Goal: Task Accomplishment & Management: Complete application form

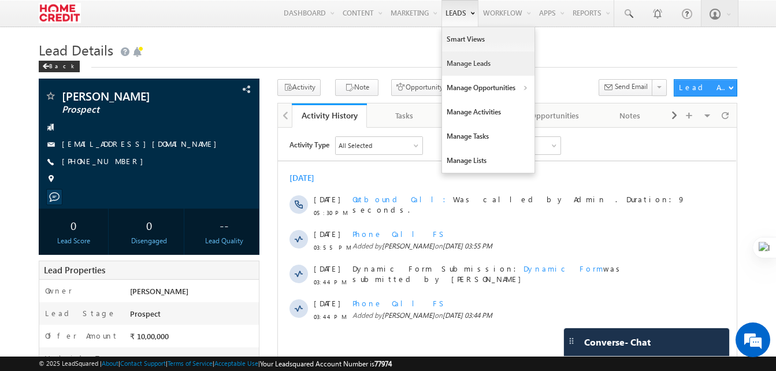
click at [455, 59] on link "Manage Leads" at bounding box center [488, 63] width 92 height 24
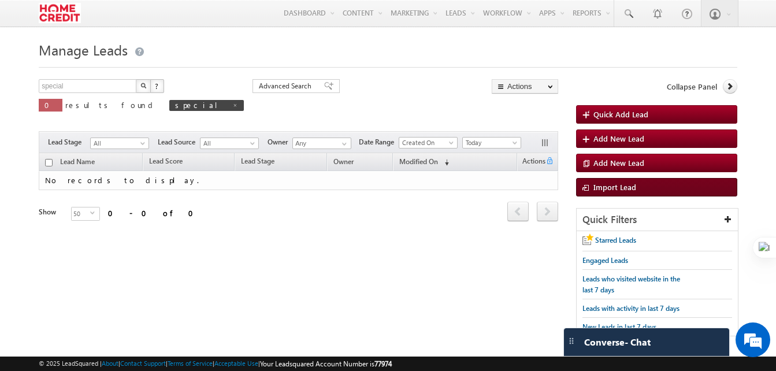
click at [617, 184] on span "Import Lead" at bounding box center [614, 187] width 43 height 10
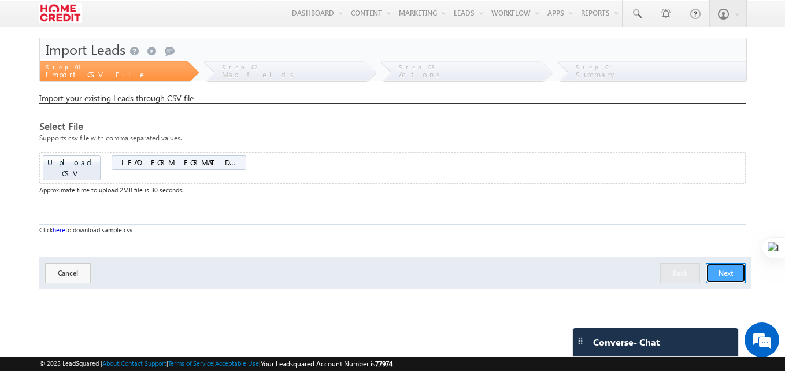
click at [721, 265] on button "Next" at bounding box center [726, 273] width 40 height 20
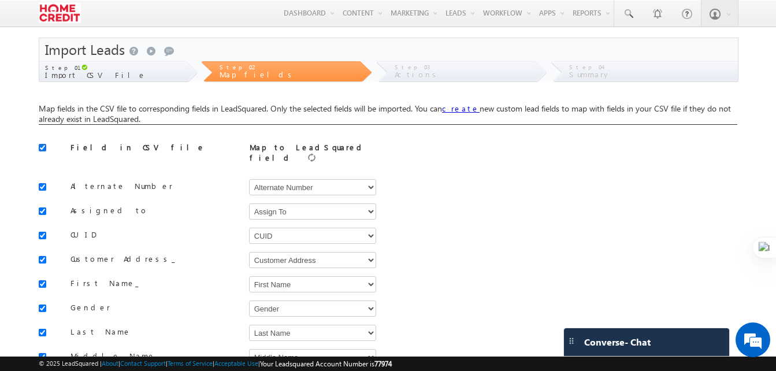
click at [42, 146] on input "checkbox" at bounding box center [43, 148] width 8 height 8
checkbox input "false"
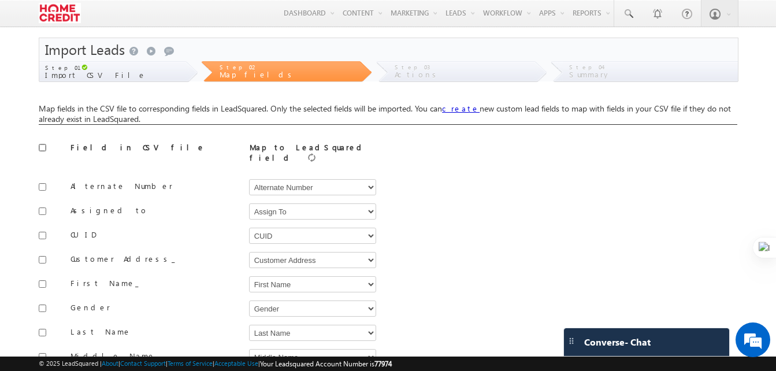
checkbox input "false"
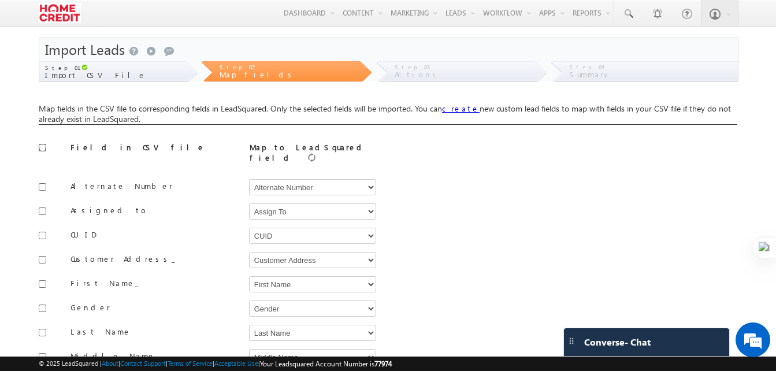
checkbox input "false"
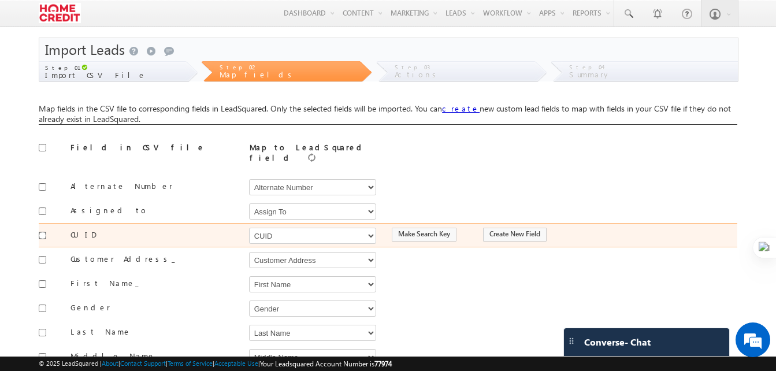
click at [44, 232] on input "checkbox" at bounding box center [43, 236] width 8 height 8
checkbox input "true"
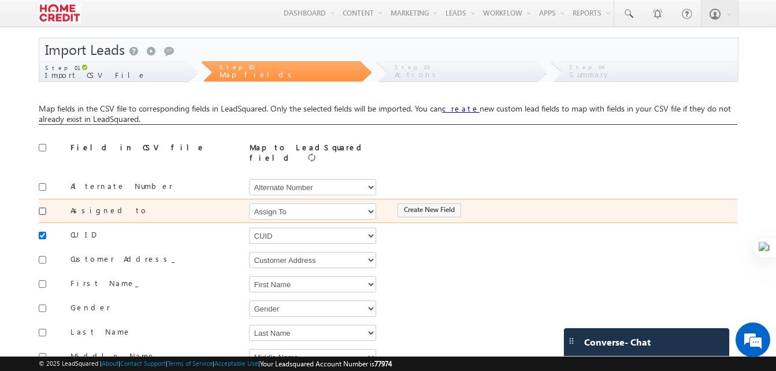
click at [41, 207] on input "checkbox" at bounding box center [43, 211] width 8 height 8
checkbox input "true"
click at [299, 203] on select "Select Select Address 2 Age Alternate Number Assign To City Company Name Countr…" at bounding box center [312, 211] width 127 height 16
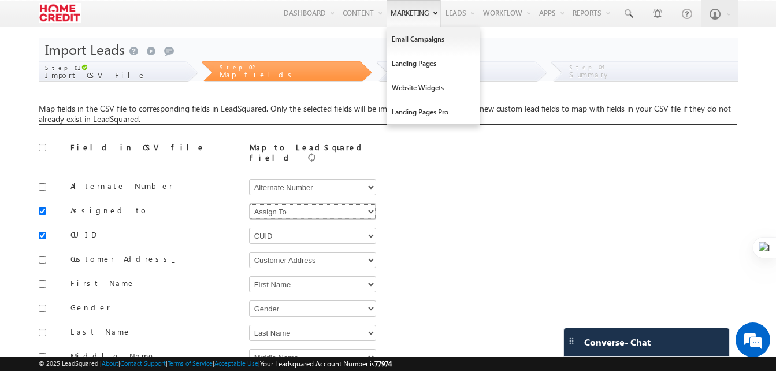
select select "OwnerId"
click at [249, 203] on select "Select Select Address 2 Age Alternate Number Assign To City Company Name Countr…" at bounding box center [312, 211] width 127 height 16
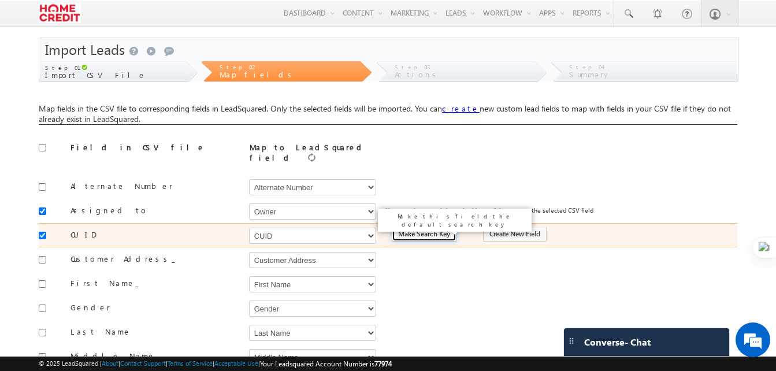
click at [421, 230] on input "Make Search Key" at bounding box center [424, 235] width 65 height 14
type input "Is Search Key"
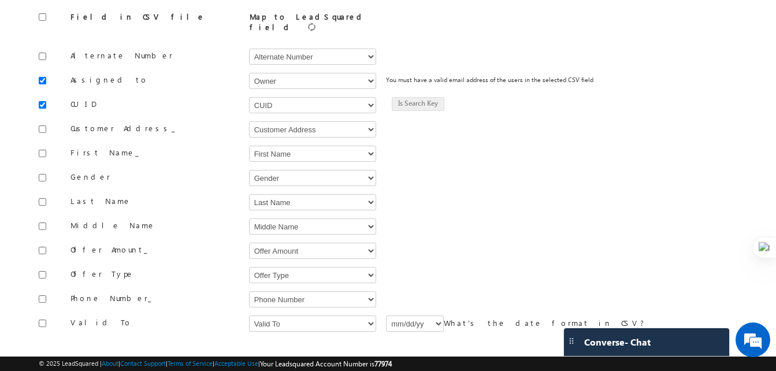
scroll to position [180, 0]
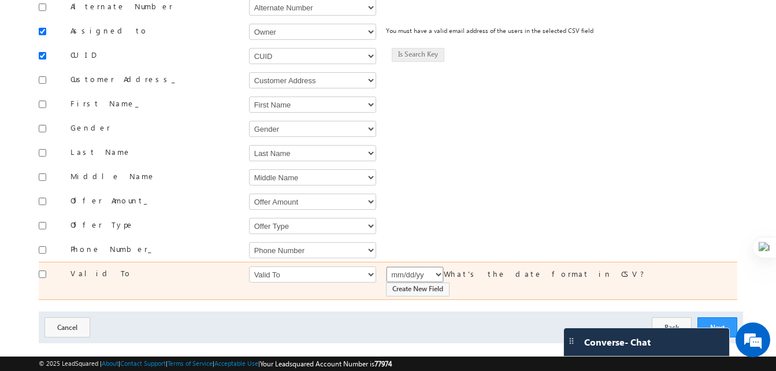
click at [429, 269] on select "mm/dd/yy mm/dd/yyyy dd/mm/yy dd/mm/yyyy" at bounding box center [415, 274] width 58 height 16
select select "mm/dd/yyyy"
click at [386, 266] on select "mm/dd/yy mm/dd/yyyy dd/mm/yy dd/mm/yyyy" at bounding box center [415, 274] width 58 height 16
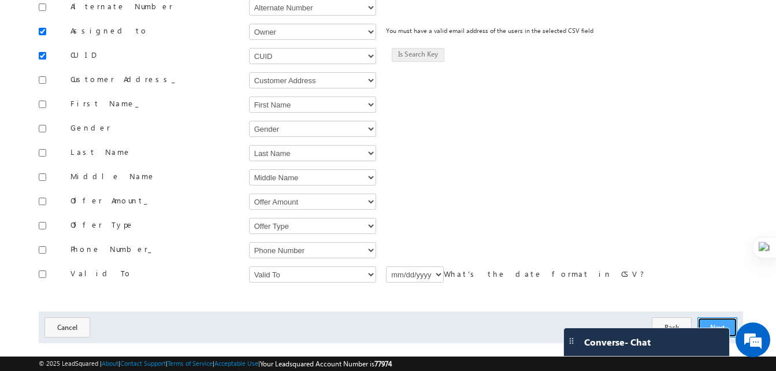
click at [717, 317] on button "Next" at bounding box center [717, 327] width 40 height 20
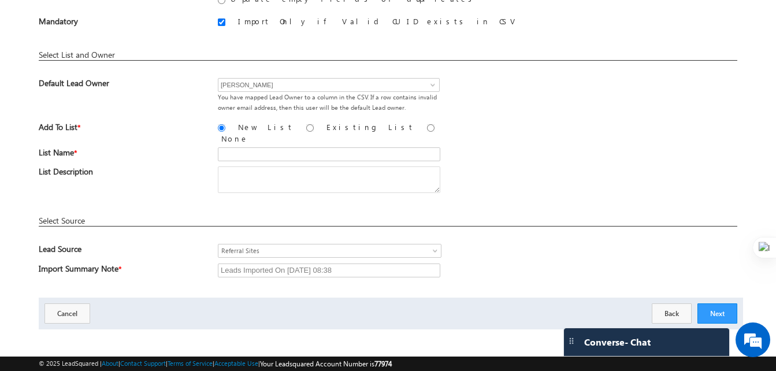
scroll to position [0, 0]
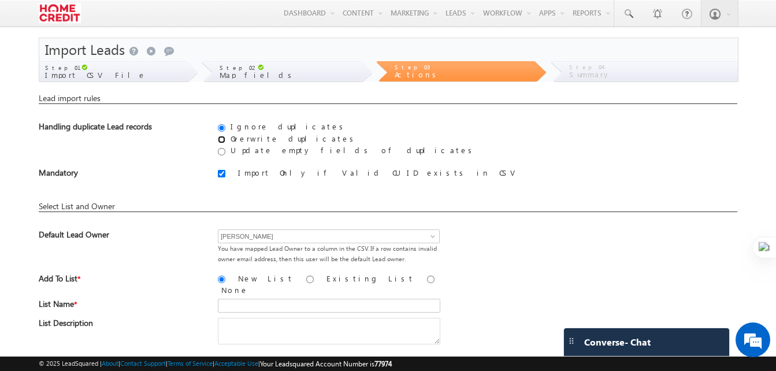
click at [221, 140] on input "Overwrite duplicates" at bounding box center [222, 140] width 8 height 8
radio input "true"
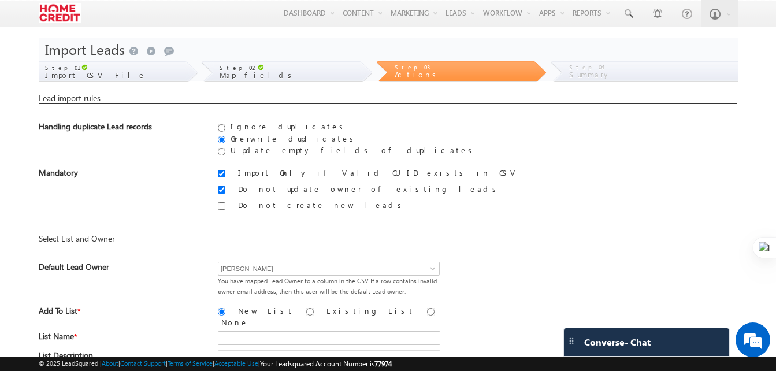
click at [217, 187] on div "Do not update owner of existing leads" at bounding box center [388, 192] width 699 height 16
click at [221, 190] on input "Do not update owner of existing leads" at bounding box center [222, 190] width 8 height 8
checkbox input "false"
click at [219, 208] on input "Do not create new leads" at bounding box center [222, 206] width 8 height 8
checkbox input "true"
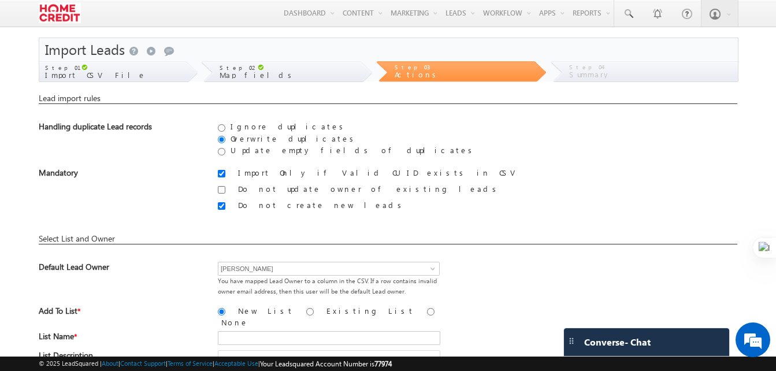
click at [332, 316] on div "New List Existing List None" at bounding box center [328, 317] width 221 height 22
click at [427, 313] on input "None" at bounding box center [431, 312] width 8 height 8
radio input "true"
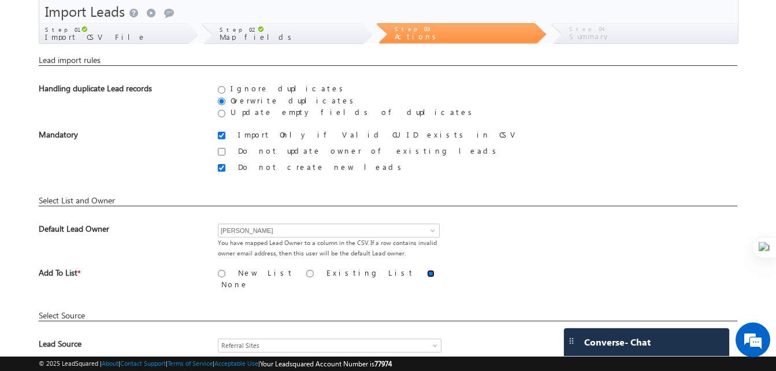
scroll to position [133, 0]
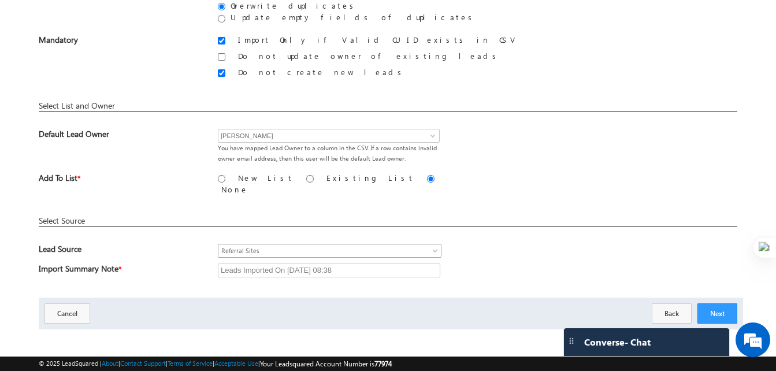
click at [436, 250] on span at bounding box center [436, 252] width 9 height 9
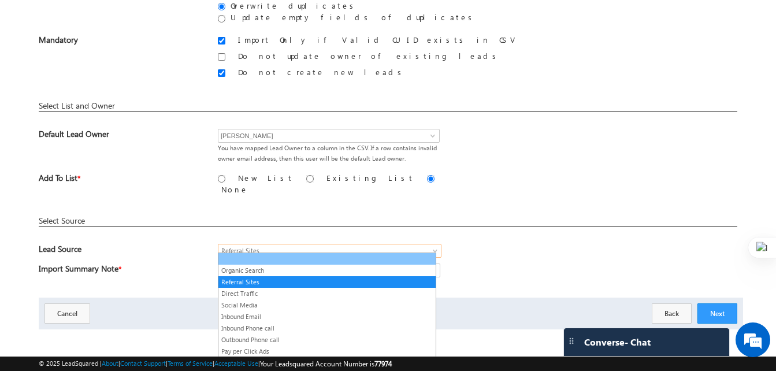
click at [291, 259] on link at bounding box center [326, 259] width 217 height 10
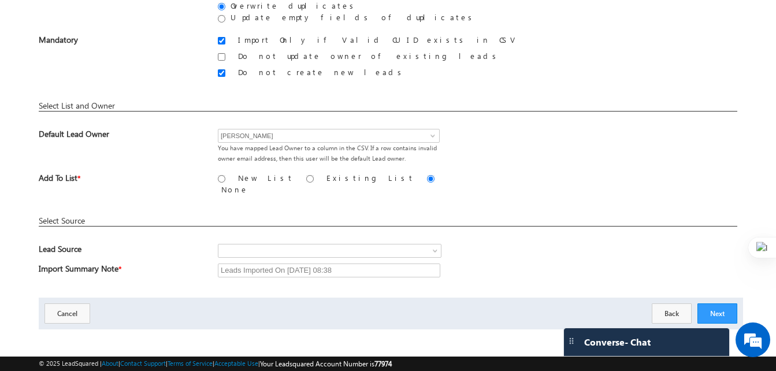
click at [507, 254] on div "Organic Search Referral Sites Direct Traffic Social Media Inbound Email Inbound…" at bounding box center [478, 252] width 520 height 16
click at [718, 309] on button "Next" at bounding box center [717, 313] width 40 height 20
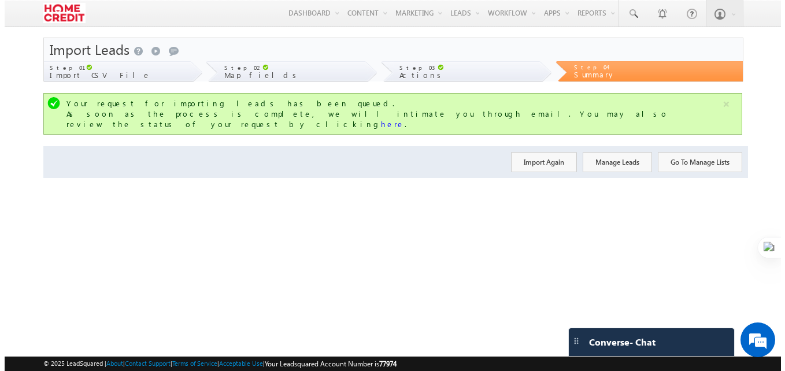
scroll to position [0, 0]
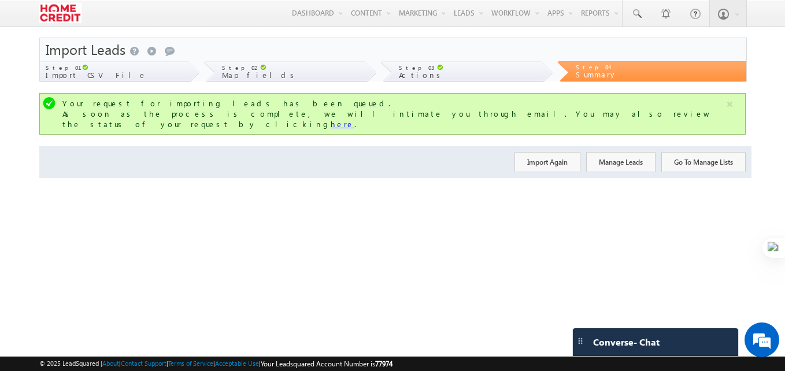
click at [354, 119] on link "here" at bounding box center [343, 124] width 24 height 10
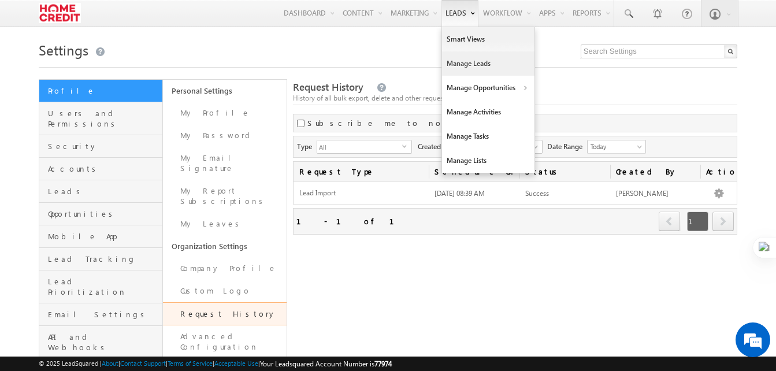
click at [455, 57] on link "Manage Leads" at bounding box center [488, 63] width 92 height 24
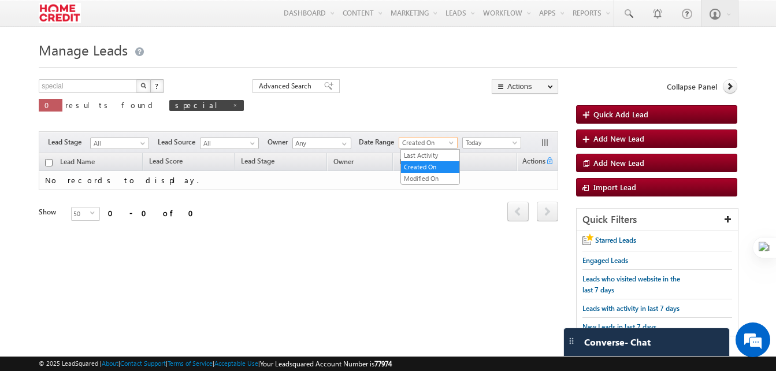
click at [436, 147] on span "Created On" at bounding box center [426, 143] width 55 height 10
click at [439, 174] on link "Modified On" at bounding box center [430, 178] width 58 height 10
click at [445, 148] on span "Modified On" at bounding box center [426, 143] width 55 height 10
click at [433, 168] on link "Created On" at bounding box center [430, 167] width 58 height 10
click at [349, 148] on span at bounding box center [344, 143] width 9 height 9
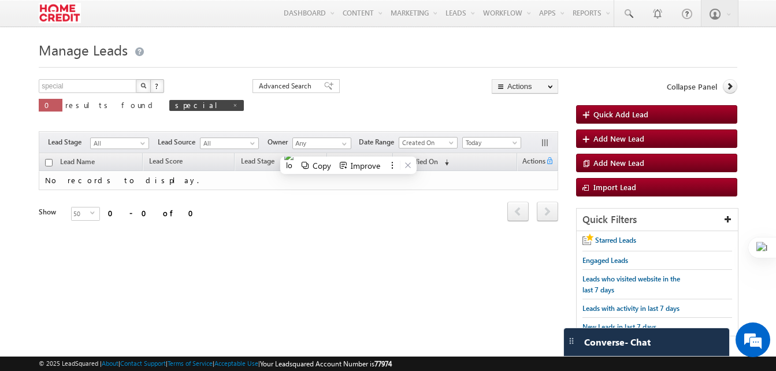
click at [343, 109] on div "special X ? 0 results found special Advanced Search Advanced Search Advanced se…" at bounding box center [299, 103] width 520 height 49
click at [318, 143] on input "Any" at bounding box center [321, 144] width 59 height 12
click at [342, 147] on span at bounding box center [344, 143] width 9 height 9
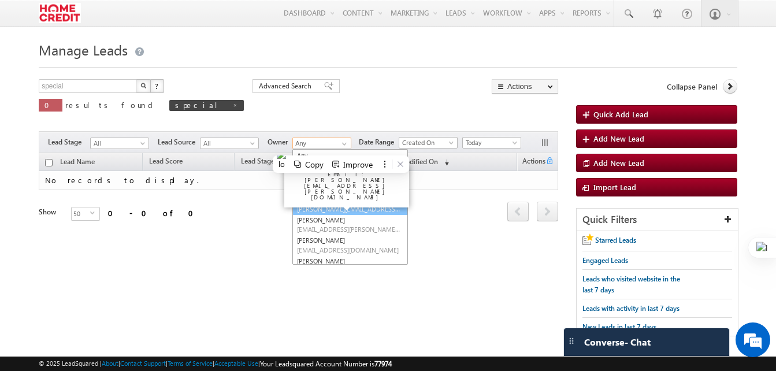
click at [335, 197] on link "Akshaya Singh akshaya.kumarsingh@homecredit.co.in" at bounding box center [350, 204] width 116 height 22
type input "[PERSON_NAME]"
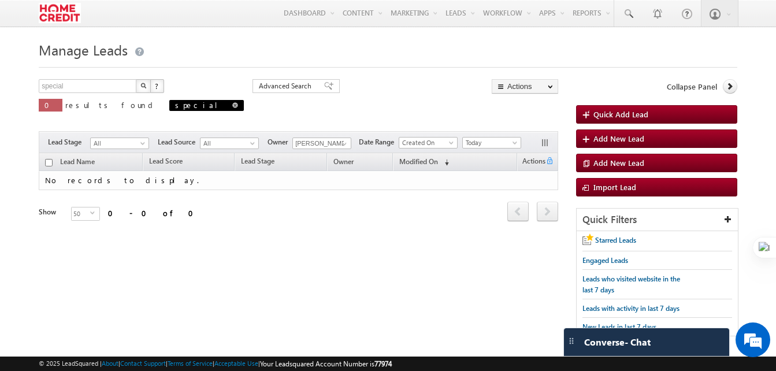
click at [232, 105] on span at bounding box center [235, 105] width 6 height 6
type input "Search Leads"
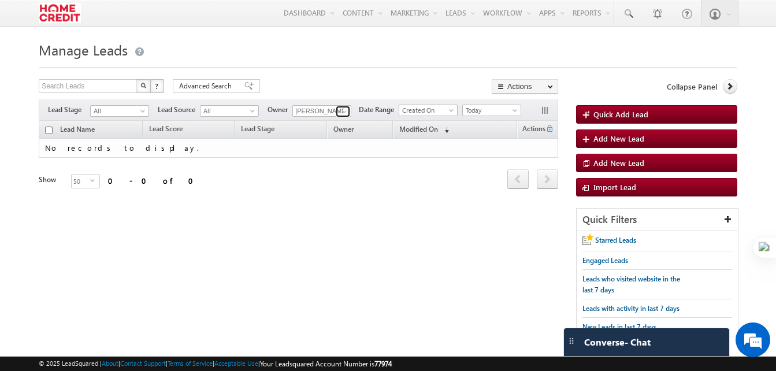
click at [342, 112] on span at bounding box center [344, 111] width 9 height 9
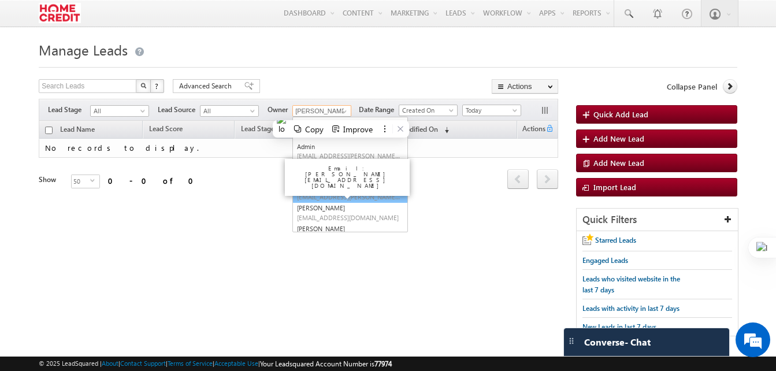
scroll to position [13, 0]
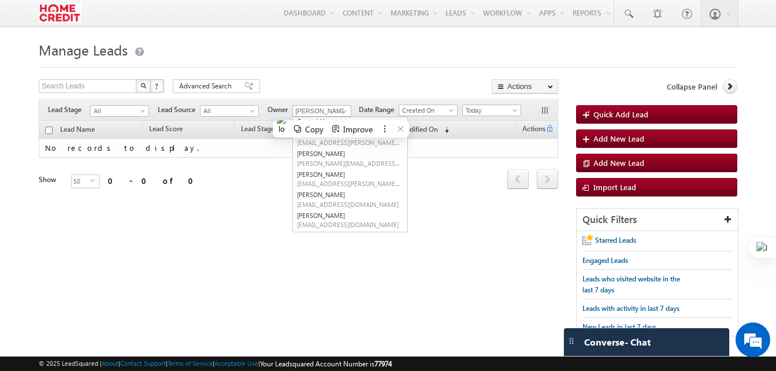
click at [451, 207] on div "Tags × Select at-least one lead to tag... × Close Lead Name Lead Score" at bounding box center [299, 171] width 520 height 101
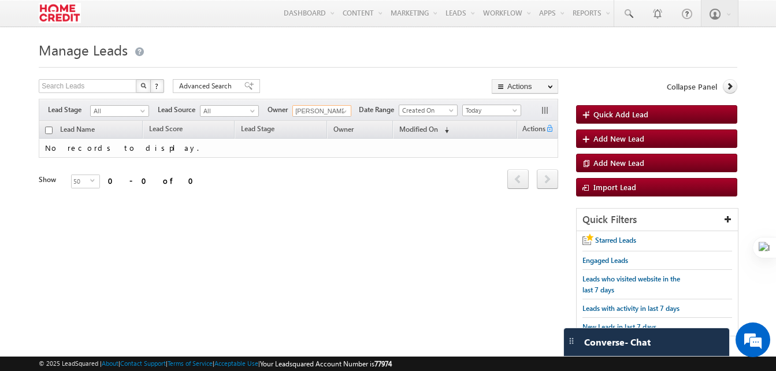
click at [331, 106] on input "[PERSON_NAME]" at bounding box center [321, 111] width 59 height 12
click at [340, 117] on button "Improve" at bounding box center [341, 123] width 46 height 15
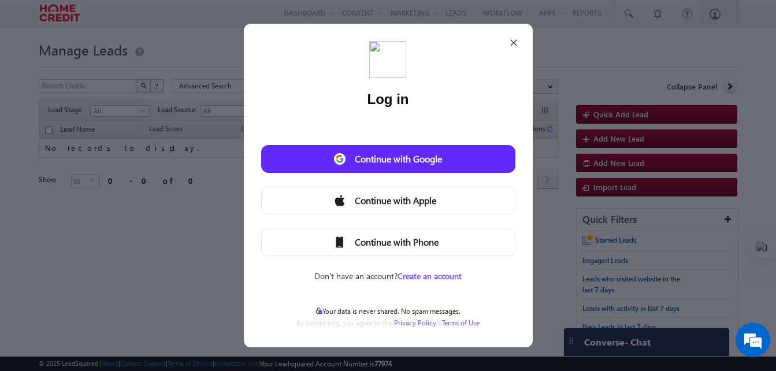
click at [514, 39] on icon at bounding box center [513, 42] width 9 height 9
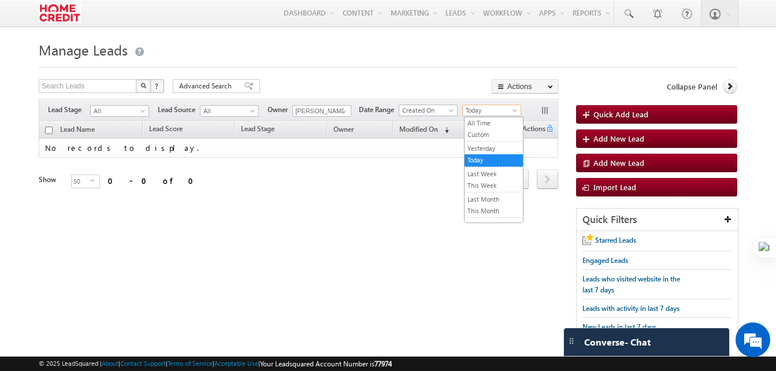
click at [493, 107] on span "Today" at bounding box center [490, 110] width 55 height 10
click at [496, 153] on link "Yesterday" at bounding box center [494, 148] width 58 height 10
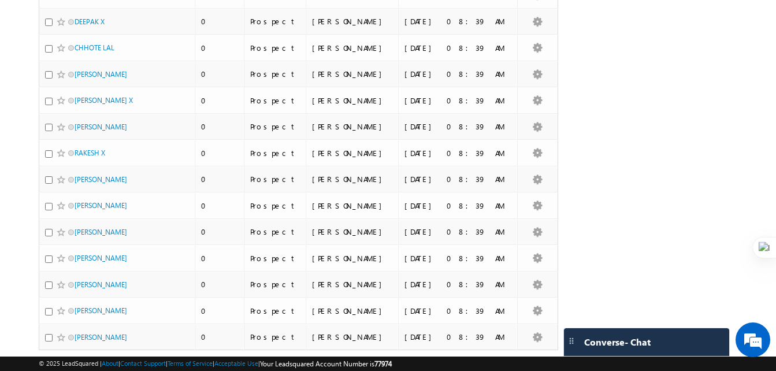
scroll to position [1176, 0]
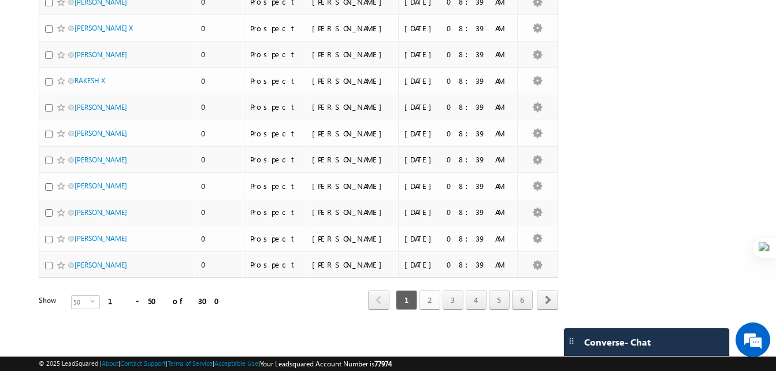
click at [426, 303] on link "2" at bounding box center [430, 300] width 21 height 20
click at [441, 308] on div "1 2 3 4 5 6" at bounding box center [463, 300] width 139 height 20
click at [449, 309] on link "3" at bounding box center [453, 300] width 21 height 20
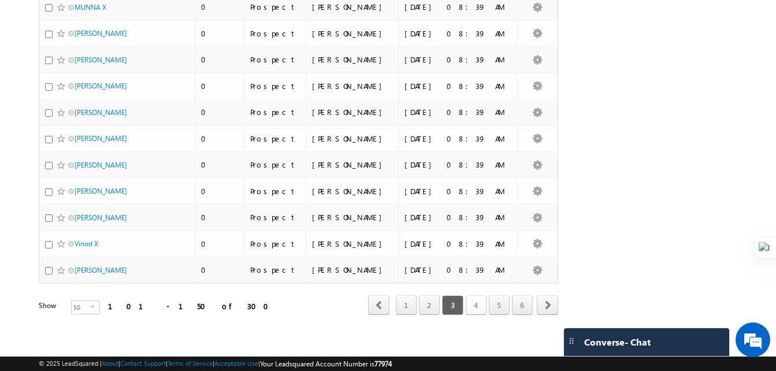
click at [478, 306] on link "4" at bounding box center [476, 305] width 21 height 20
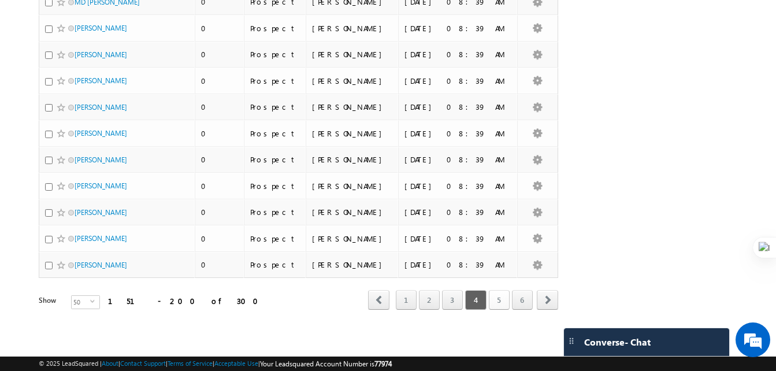
click at [502, 306] on link "5" at bounding box center [499, 300] width 21 height 20
click at [527, 299] on link "6" at bounding box center [522, 300] width 21 height 20
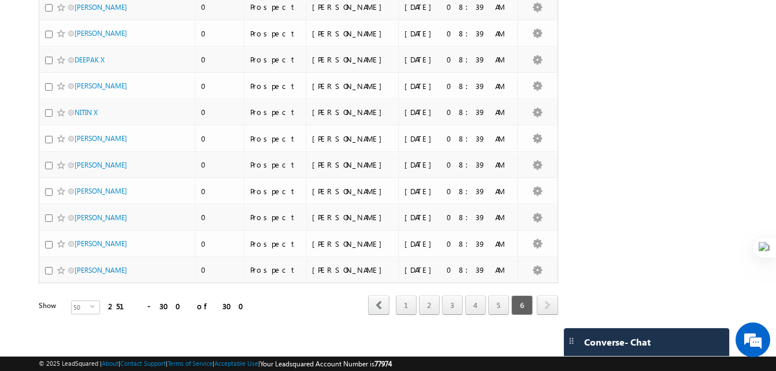
click at [551, 299] on span "next" at bounding box center [547, 305] width 21 height 20
click at [76, 301] on span "50" at bounding box center [81, 307] width 18 height 13
click at [73, 355] on li "100" at bounding box center [79, 350] width 28 height 12
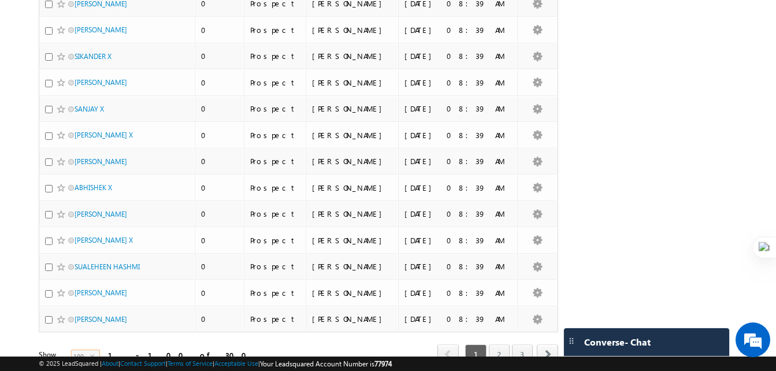
scroll to position [2495, 0]
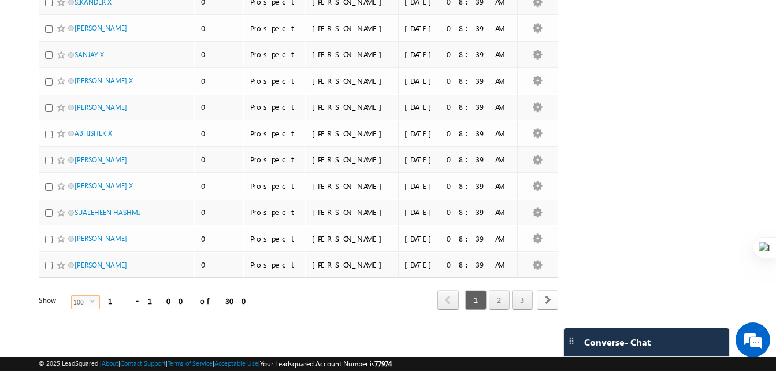
click at [546, 298] on span "next" at bounding box center [547, 300] width 21 height 20
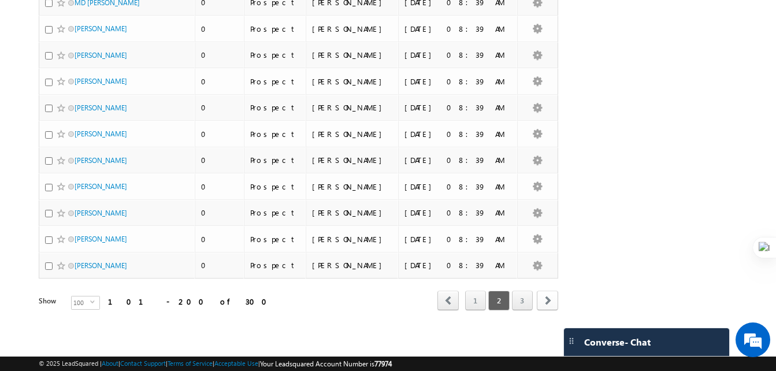
click at [546, 298] on span "next" at bounding box center [547, 301] width 21 height 20
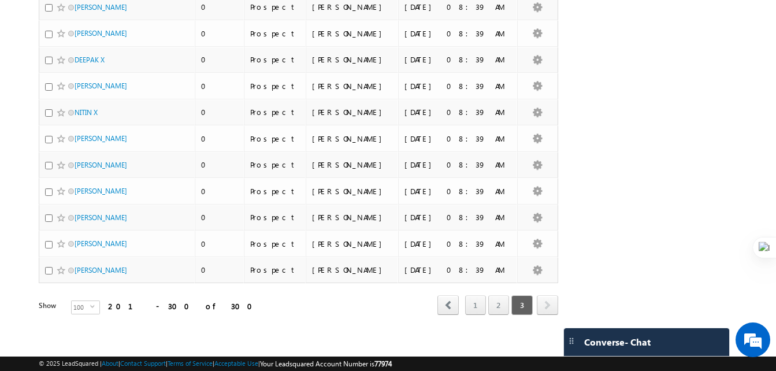
click at [546, 303] on span "next" at bounding box center [547, 305] width 21 height 20
click at [547, 299] on span "next" at bounding box center [547, 305] width 21 height 20
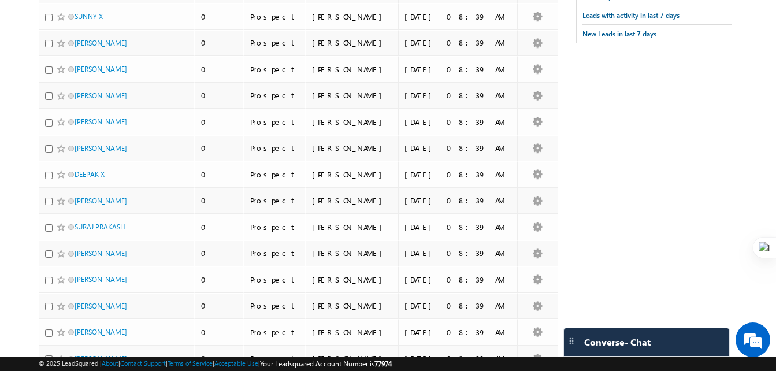
scroll to position [0, 0]
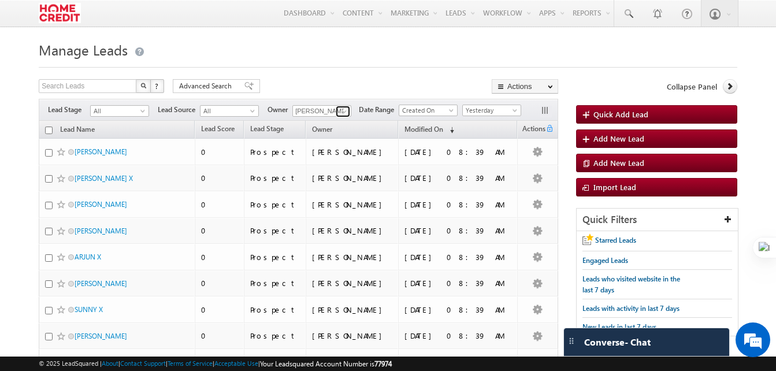
click at [343, 115] on span at bounding box center [344, 111] width 9 height 9
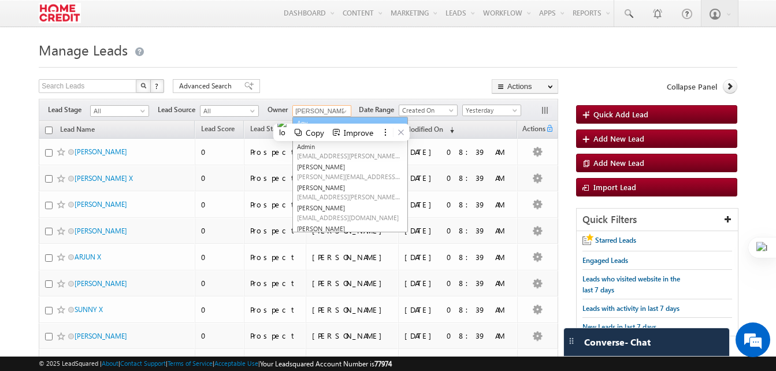
click at [328, 122] on link "Any" at bounding box center [350, 123] width 116 height 13
type input "Any"
